Goal: Task Accomplishment & Management: Use online tool/utility

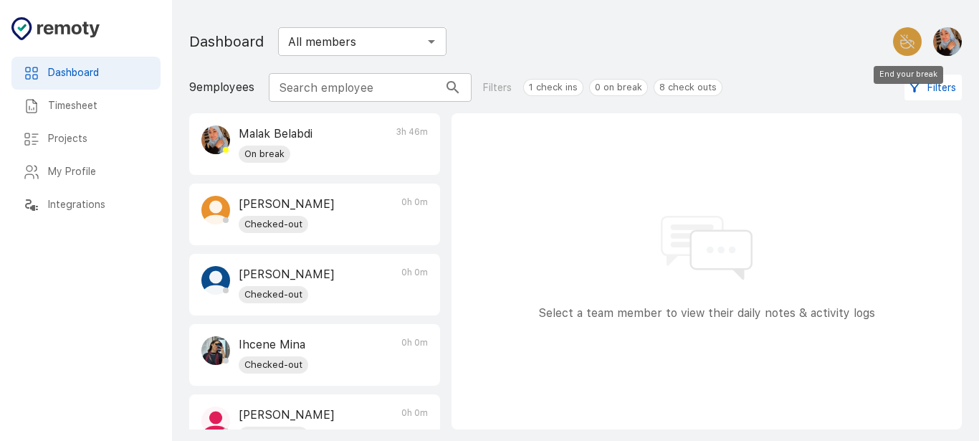
click at [905, 48] on icon "End your break" at bounding box center [906, 44] width 10 height 8
click at [902, 42] on rect "Check-out" at bounding box center [907, 42] width 10 height 10
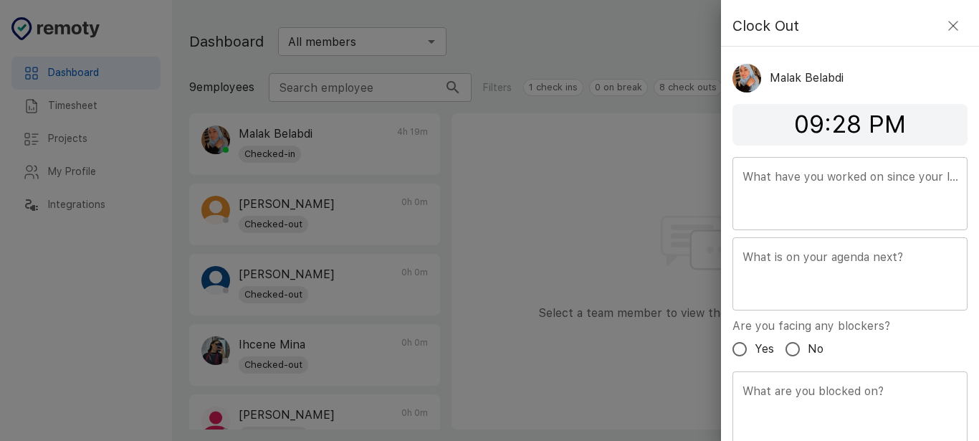
scroll to position [52, 0]
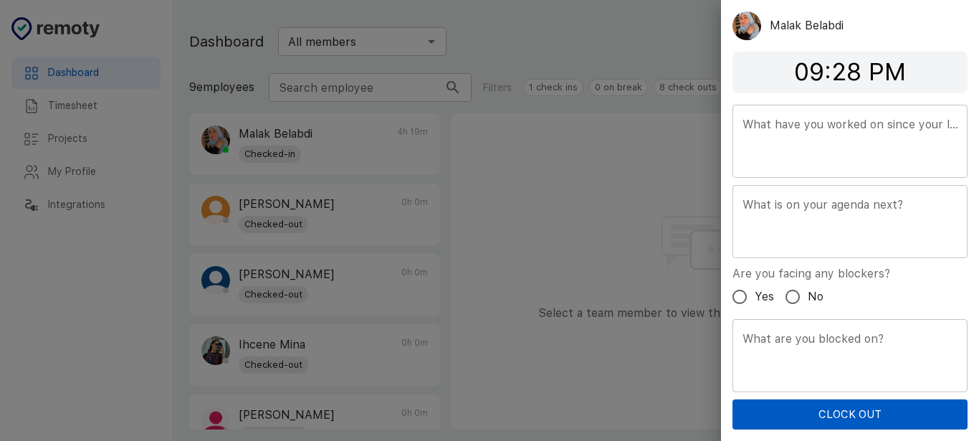
click at [808, 431] on div "Clock Out Malak Belabdi 09:28 PM What have you worked on since your last standu…" at bounding box center [850, 220] width 258 height 441
click at [845, 415] on button "Clock Out" at bounding box center [849, 414] width 235 height 30
